Goal: Task Accomplishment & Management: Use online tool/utility

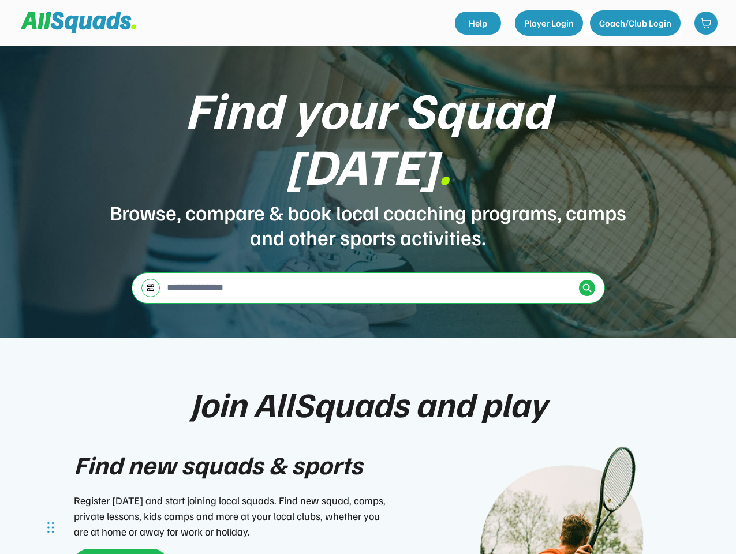
click at [368, 277] on div "Find your Squad [DATE] . Browse, compare & book local coaching programs, camps …" at bounding box center [368, 192] width 736 height 292
click at [368, 300] on div "Find your Squad [DATE] . Browse, compare & book local coaching programs, camps …" at bounding box center [368, 192] width 736 height 292
click at [368, 200] on div "Browse, compare & book local coaching programs, camps and other sports activiti…" at bounding box center [369, 225] width 520 height 50
click at [368, 157] on div "Find your Squad [DATE] ." at bounding box center [369, 137] width 520 height 112
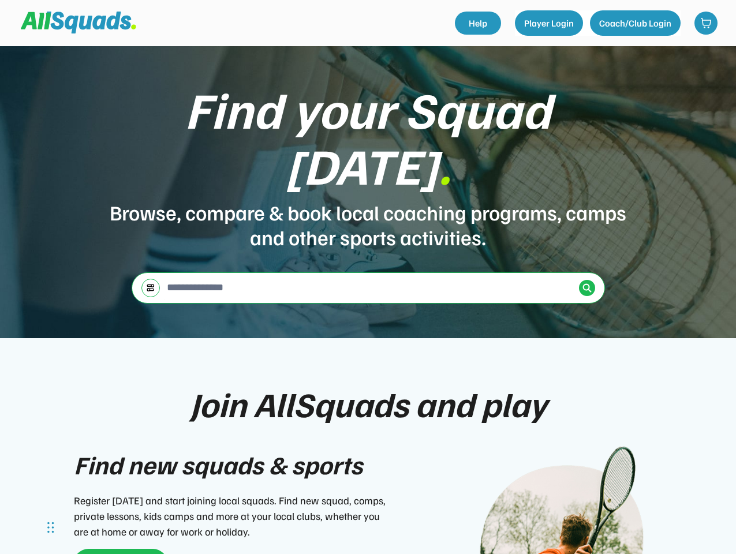
click at [368, 129] on div "Find your Squad [DATE] ." at bounding box center [369, 137] width 520 height 112
click at [368, 200] on div "Browse, compare & book local coaching programs, camps and other sports activiti…" at bounding box center [369, 225] width 520 height 50
click at [368, 276] on input "input" at bounding box center [370, 287] width 410 height 23
click at [151, 283] on img at bounding box center [150, 287] width 9 height 9
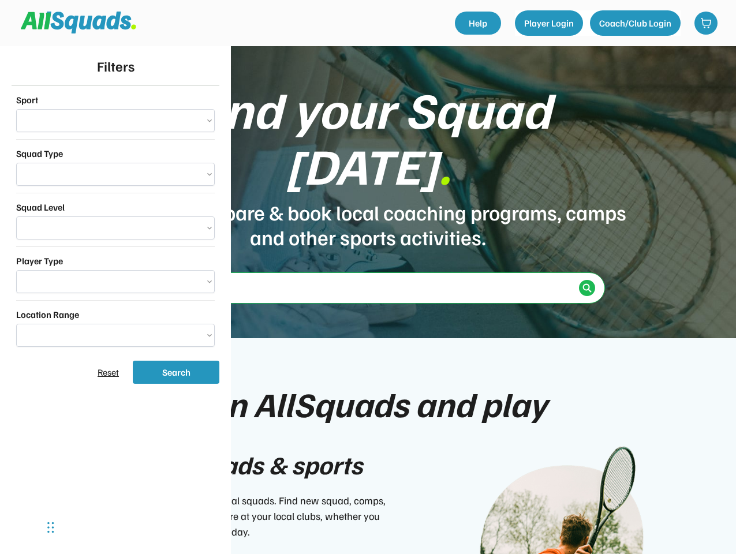
click at [151, 252] on div "**********" at bounding box center [116, 220] width 208 height 268
